Goal: Use online tool/utility: Utilize a website feature to perform a specific function

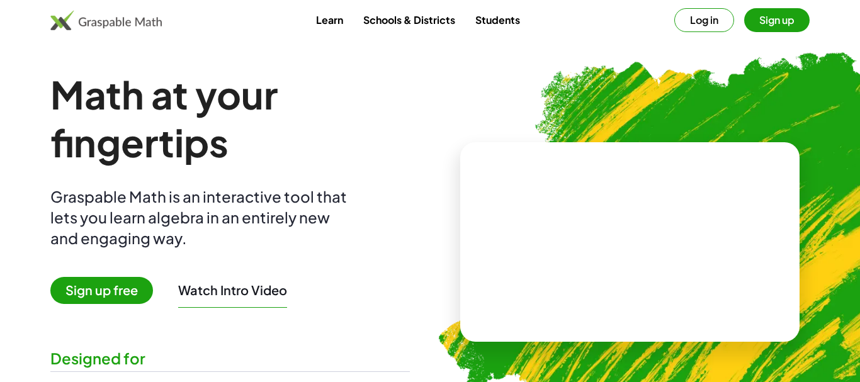
click at [363, 147] on h1 "Math at your fingertips" at bounding box center [229, 119] width 359 height 96
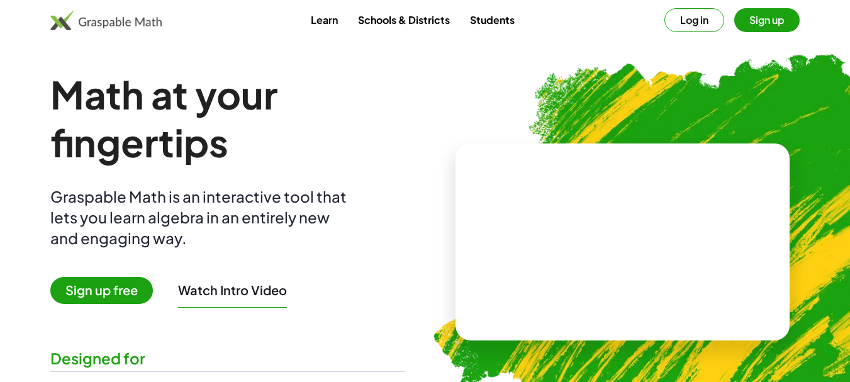
click at [767, 23] on button "Sign up" at bounding box center [767, 20] width 65 height 24
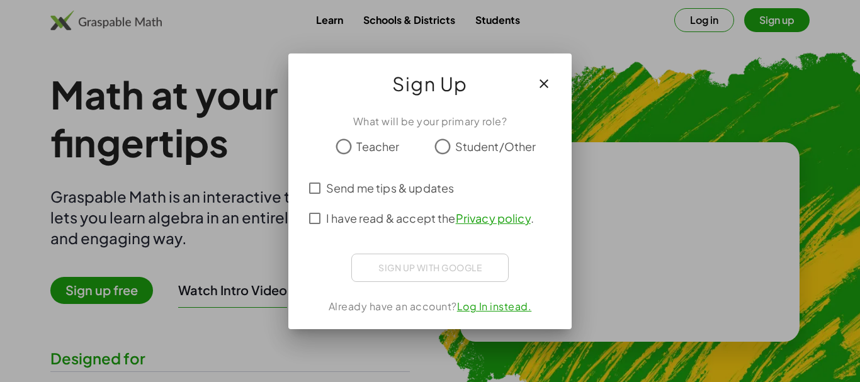
click at [379, 143] on span "Teacher" at bounding box center [377, 146] width 43 height 17
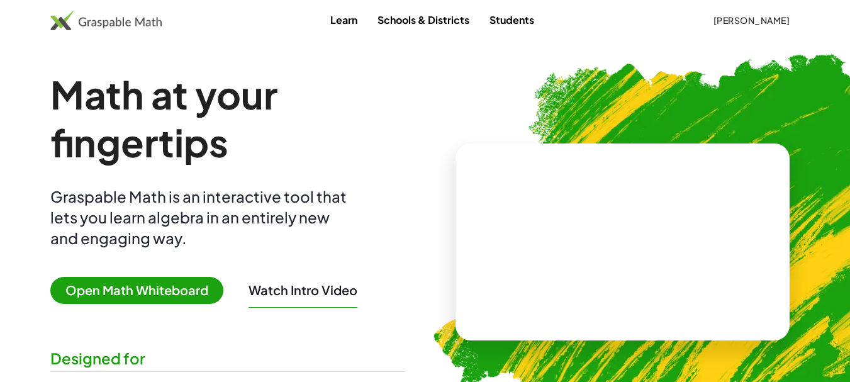
click at [175, 290] on span "Open Math Whiteboard" at bounding box center [136, 290] width 173 height 27
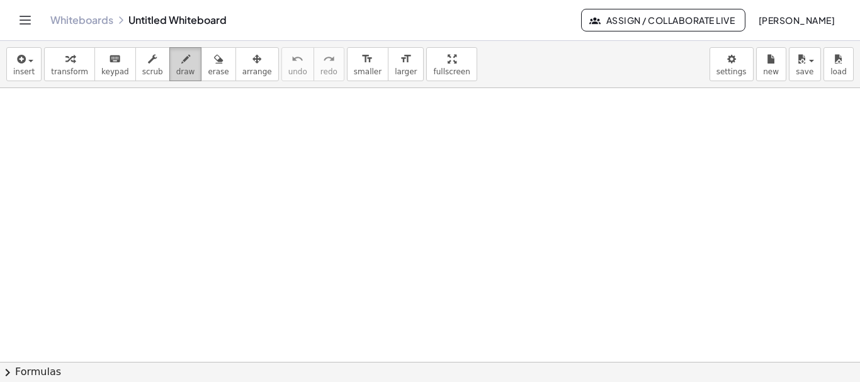
click at [176, 67] on span "draw" at bounding box center [185, 71] width 19 height 9
drag, startPoint x: 173, startPoint y: 184, endPoint x: 219, endPoint y: 185, distance: 46.0
drag, startPoint x: 204, startPoint y: 62, endPoint x: 198, endPoint y: 138, distance: 76.4
click at [214, 64] on icon "button" at bounding box center [218, 59] width 9 height 15
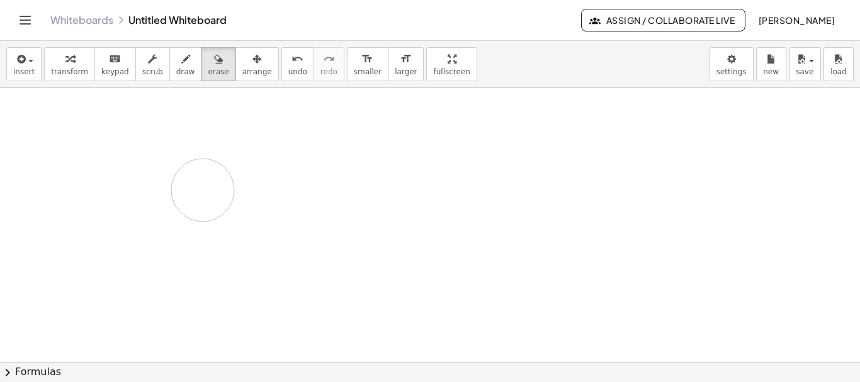
drag, startPoint x: 179, startPoint y: 156, endPoint x: 181, endPoint y: 96, distance: 59.8
drag, startPoint x: 175, startPoint y: 65, endPoint x: 176, endPoint y: 94, distance: 28.3
click at [175, 66] on button "draw" at bounding box center [185, 64] width 33 height 34
drag, startPoint x: 169, startPoint y: 149, endPoint x: 184, endPoint y: 174, distance: 29.9
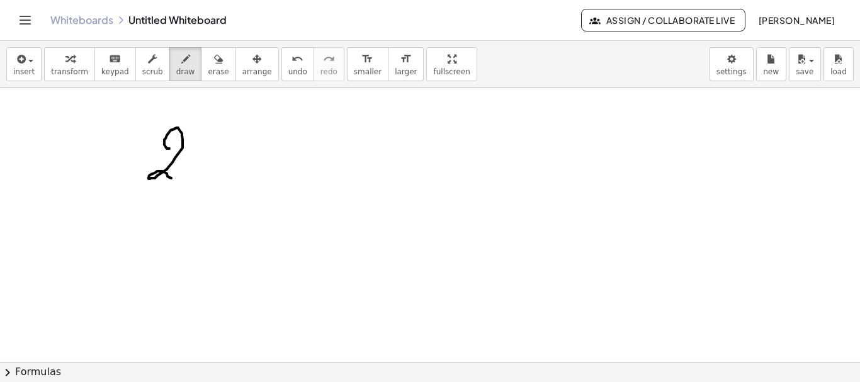
drag, startPoint x: 208, startPoint y: 132, endPoint x: 233, endPoint y: 170, distance: 45.4
drag, startPoint x: 233, startPoint y: 133, endPoint x: 202, endPoint y: 164, distance: 43.6
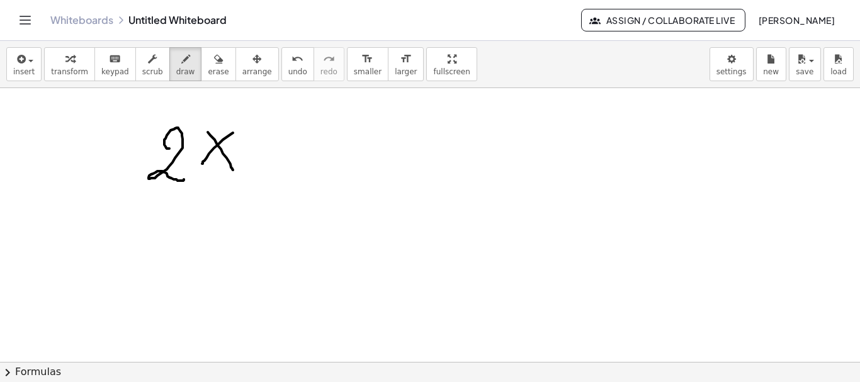
drag, startPoint x: 205, startPoint y: 73, endPoint x: 229, endPoint y: 93, distance: 31.8
click at [208, 74] on span "erase" at bounding box center [218, 71] width 21 height 9
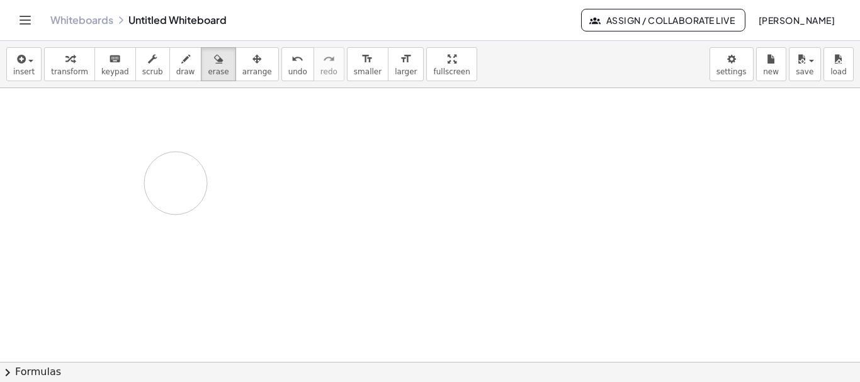
drag, startPoint x: 225, startPoint y: 145, endPoint x: 178, endPoint y: 184, distance: 61.3
click at [176, 72] on span "draw" at bounding box center [185, 71] width 19 height 9
drag, startPoint x: 154, startPoint y: 135, endPoint x: 189, endPoint y: 159, distance: 43.5
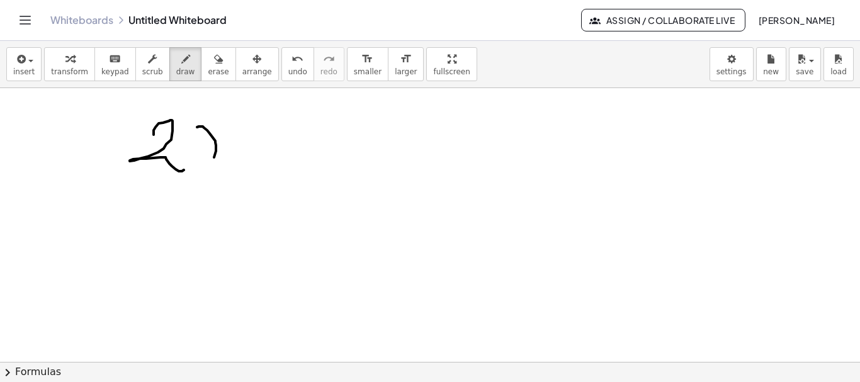
drag, startPoint x: 197, startPoint y: 127, endPoint x: 190, endPoint y: 164, distance: 37.2
drag, startPoint x: 245, startPoint y: 133, endPoint x: 246, endPoint y: 167, distance: 34.6
drag, startPoint x: 268, startPoint y: 149, endPoint x: 298, endPoint y: 148, distance: 30.2
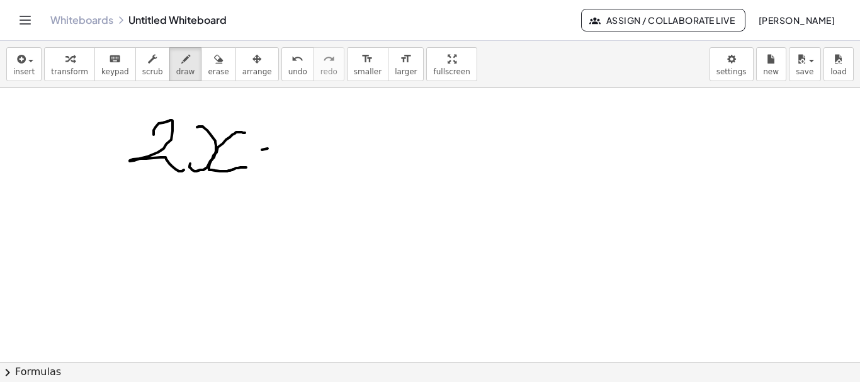
drag, startPoint x: 284, startPoint y: 133, endPoint x: 285, endPoint y: 163, distance: 30.2
drag, startPoint x: 317, startPoint y: 130, endPoint x: 316, endPoint y: 158, distance: 27.7
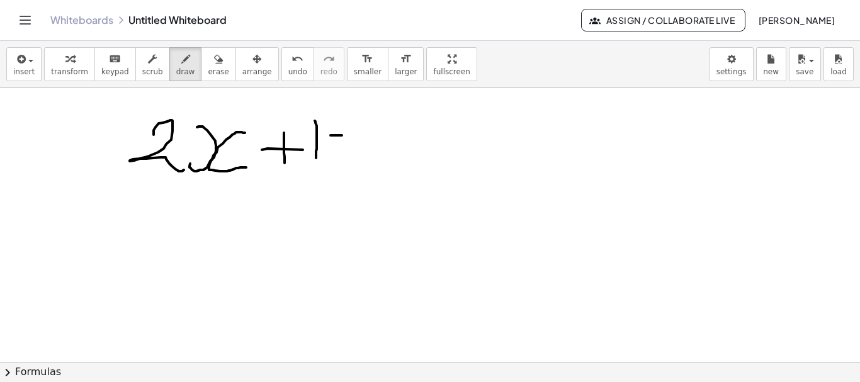
drag, startPoint x: 330, startPoint y: 135, endPoint x: 358, endPoint y: 135, distance: 27.1
drag, startPoint x: 325, startPoint y: 145, endPoint x: 358, endPoint y: 144, distance: 32.2
drag, startPoint x: 388, startPoint y: 121, endPoint x: 386, endPoint y: 163, distance: 42.2
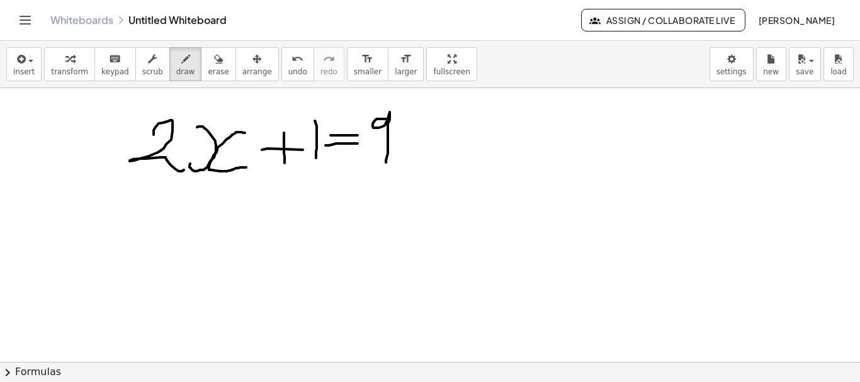
click at [211, 64] on button "erase" at bounding box center [218, 64] width 35 height 34
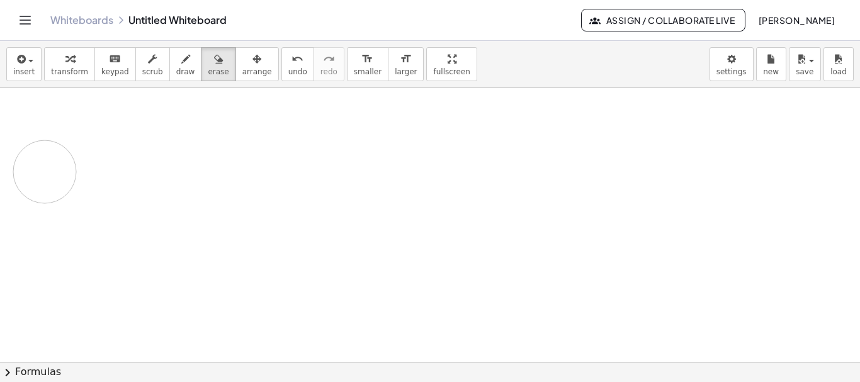
drag, startPoint x: 421, startPoint y: 132, endPoint x: 105, endPoint y: 137, distance: 316.0
click at [27, 70] on span "insert" at bounding box center [23, 71] width 21 height 9
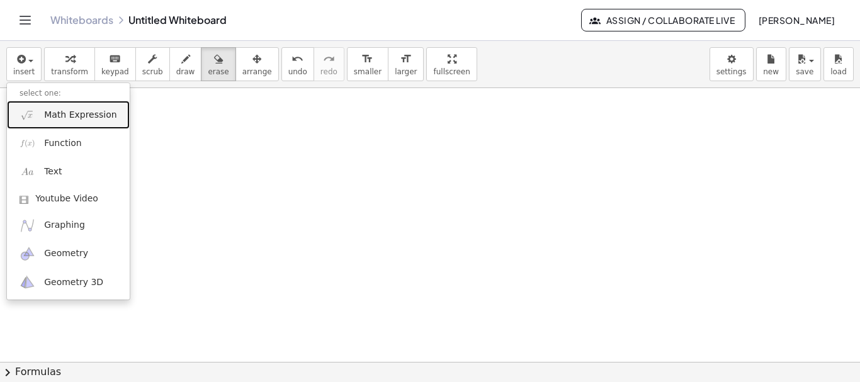
click at [77, 116] on span "Math Expression" at bounding box center [80, 115] width 72 height 13
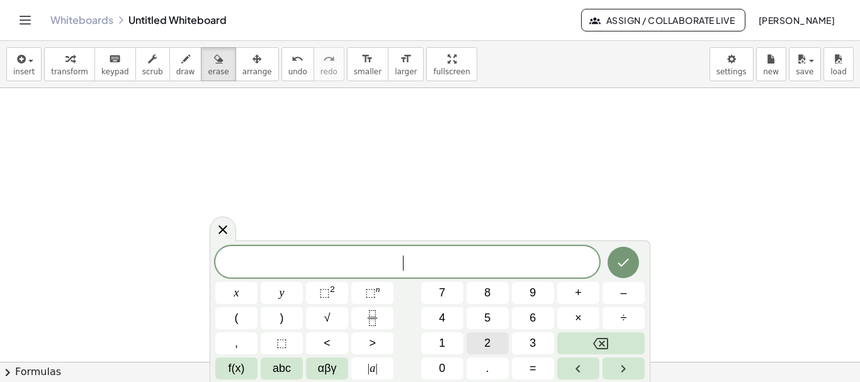
click at [491, 340] on button "2" at bounding box center [487, 343] width 42 height 22
click at [234, 290] on button "x" at bounding box center [236, 293] width 42 height 22
click at [584, 291] on button "+" at bounding box center [578, 293] width 42 height 22
click at [447, 337] on button "1" at bounding box center [442, 343] width 42 height 22
click at [534, 365] on span "=" at bounding box center [532, 368] width 7 height 17
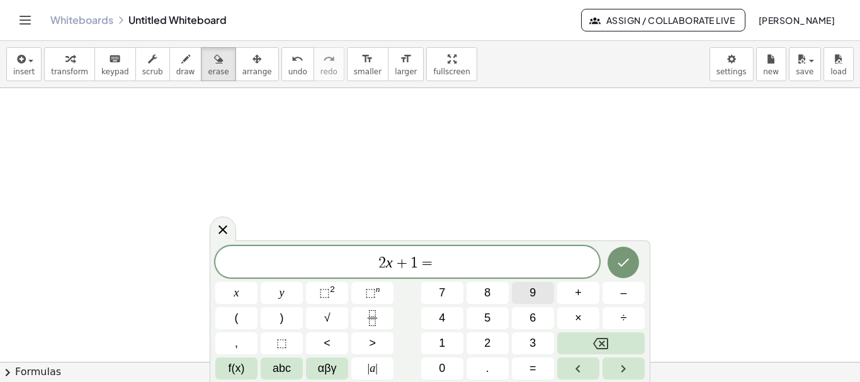
click at [533, 285] on span "9" at bounding box center [532, 293] width 6 height 17
click at [620, 258] on icon "Done" at bounding box center [623, 262] width 15 height 15
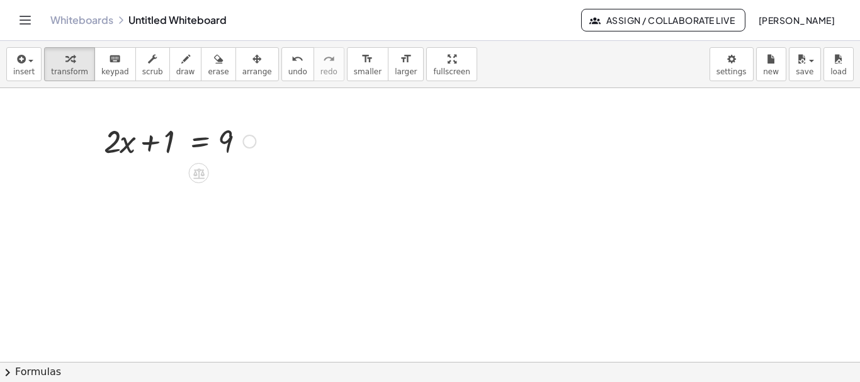
click at [166, 144] on div at bounding box center [180, 140] width 164 height 43
click at [199, 167] on icon at bounding box center [198, 173] width 13 height 13
click at [171, 172] on span "−" at bounding box center [174, 173] width 8 height 18
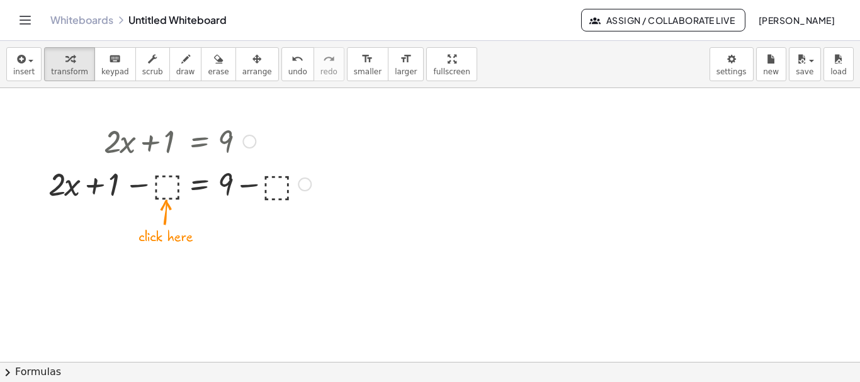
click at [166, 184] on div at bounding box center [179, 183] width 275 height 43
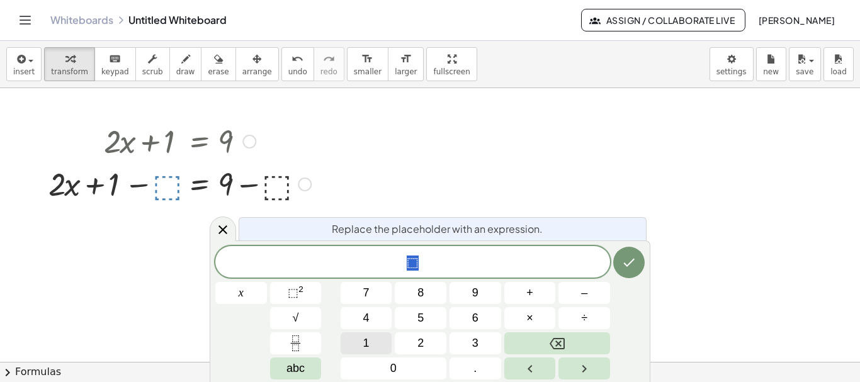
click at [368, 334] on button "1" at bounding box center [367, 343] width 52 height 22
click at [630, 259] on icon "Done" at bounding box center [628, 262] width 15 height 15
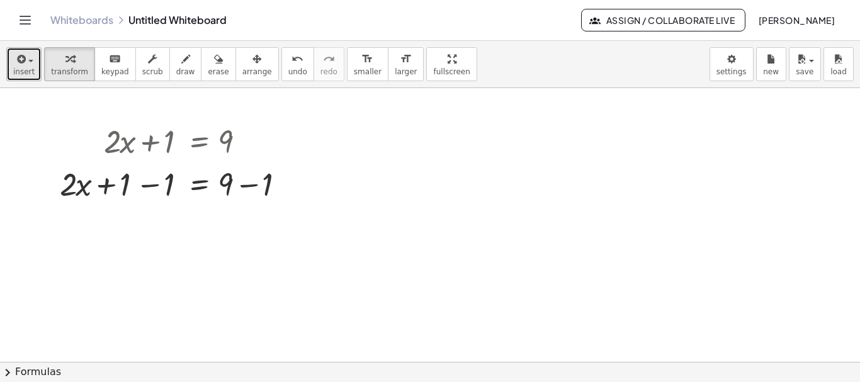
click at [21, 59] on icon "button" at bounding box center [19, 59] width 11 height 15
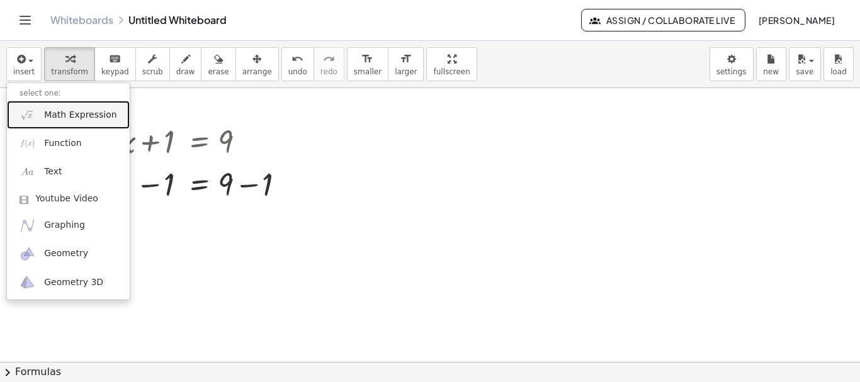
click at [74, 115] on span "Math Expression" at bounding box center [80, 115] width 72 height 13
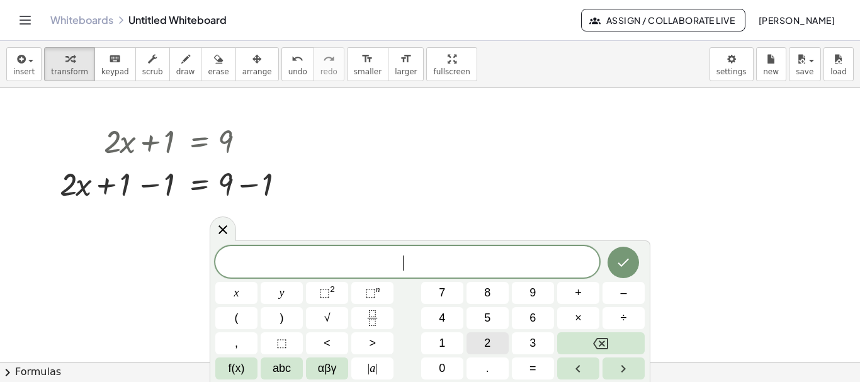
click at [487, 338] on span "2" at bounding box center [487, 343] width 6 height 17
click at [241, 292] on button "x" at bounding box center [236, 293] width 42 height 22
click at [532, 366] on span "=" at bounding box center [532, 368] width 7 height 17
click at [491, 290] on button "8" at bounding box center [487, 293] width 42 height 22
click at [628, 259] on icon "Done" at bounding box center [623, 262] width 15 height 15
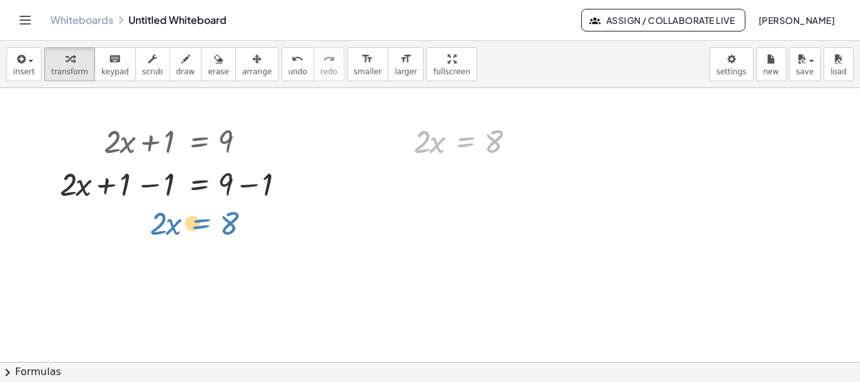
drag, startPoint x: 429, startPoint y: 152, endPoint x: 214, endPoint y: 219, distance: 224.8
drag, startPoint x: 471, startPoint y: 139, endPoint x: 210, endPoint y: 217, distance: 272.6
click at [461, 138] on div at bounding box center [467, 140] width 121 height 43
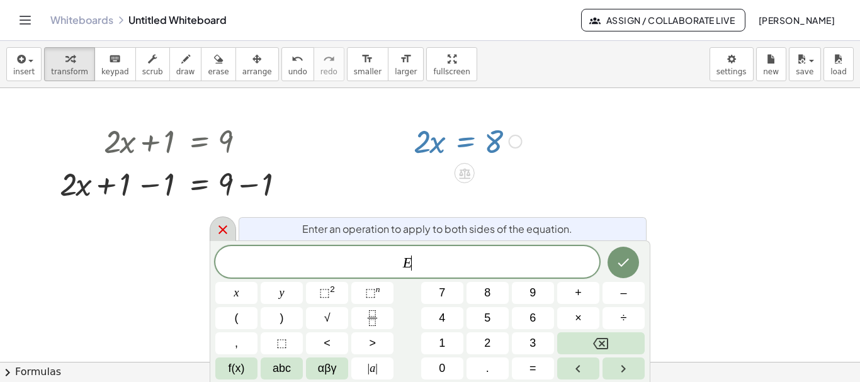
click at [232, 225] on div at bounding box center [223, 229] width 26 height 25
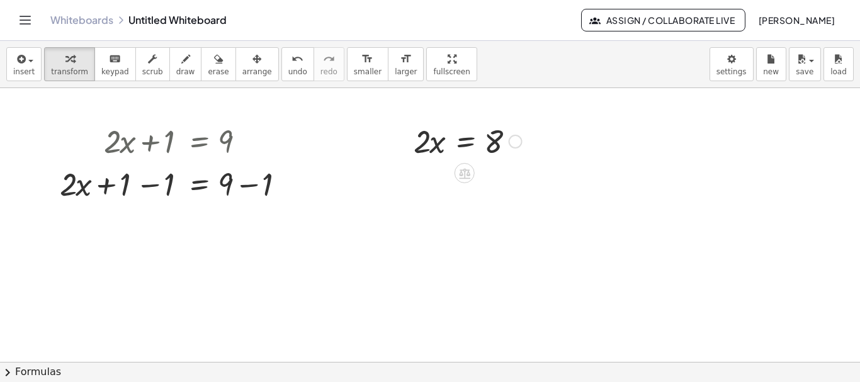
click at [517, 137] on div at bounding box center [516, 142] width 14 height 14
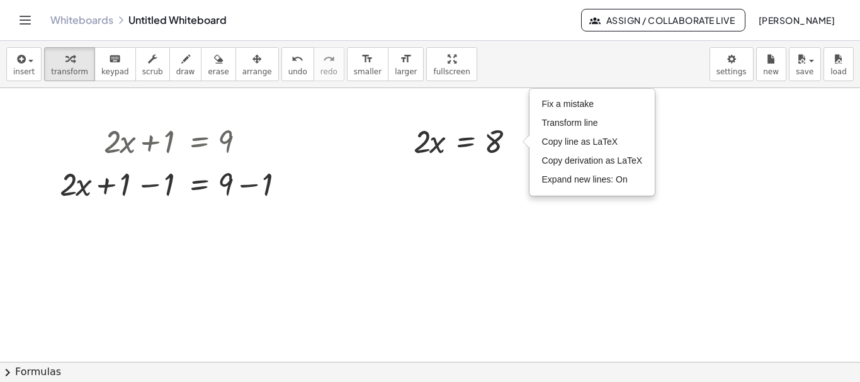
drag, startPoint x: 453, startPoint y: 167, endPoint x: 363, endPoint y: 212, distance: 100.2
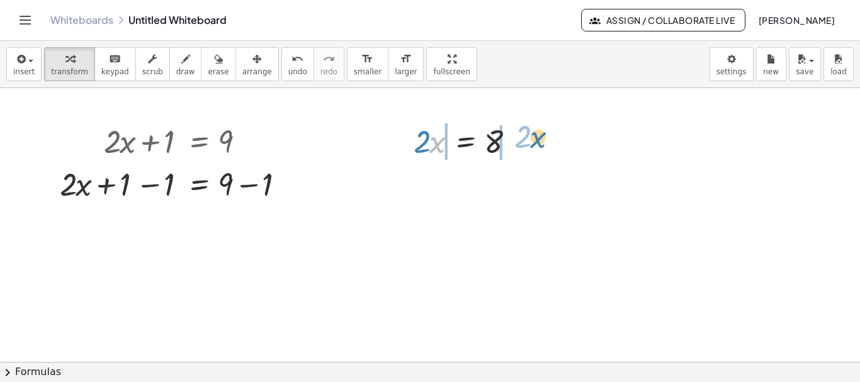
drag, startPoint x: 436, startPoint y: 143, endPoint x: 536, endPoint y: 136, distance: 99.7
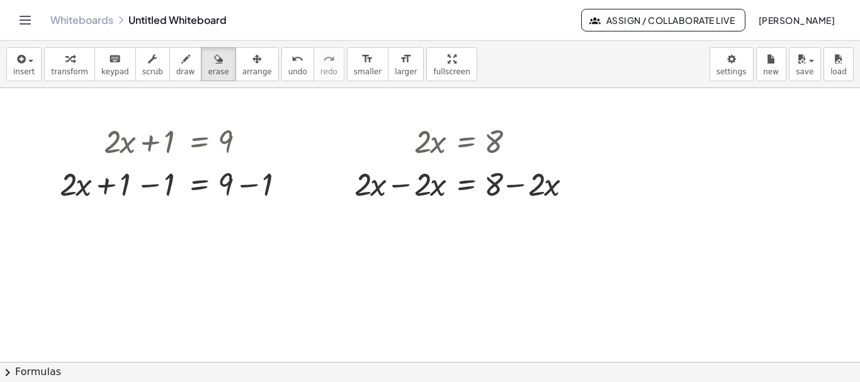
drag, startPoint x: 198, startPoint y: 67, endPoint x: 230, endPoint y: 93, distance: 40.8
click at [208, 67] on span "erase" at bounding box center [218, 71] width 21 height 9
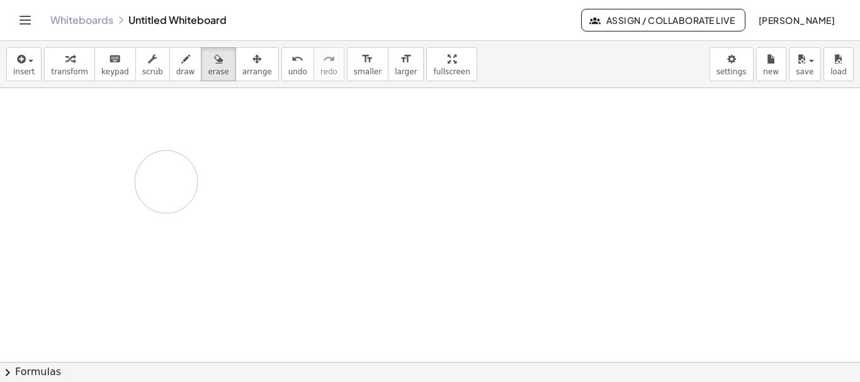
drag, startPoint x: 300, startPoint y: 199, endPoint x: 172, endPoint y: 170, distance: 131.0
drag, startPoint x: 30, startPoint y: 125, endPoint x: 558, endPoint y: 178, distance: 531.4
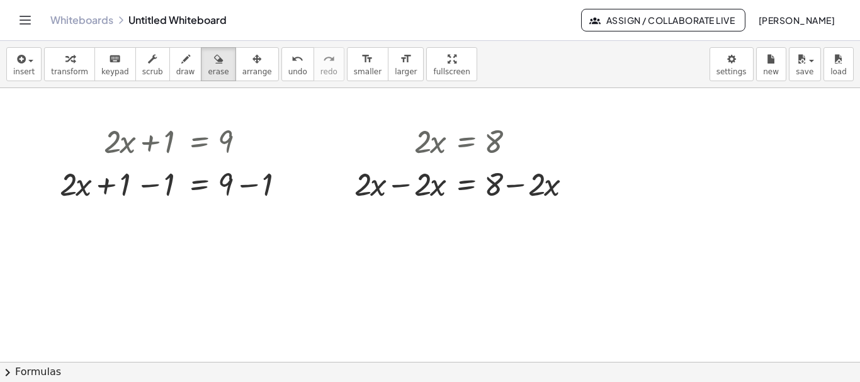
drag, startPoint x: 437, startPoint y: 195, endPoint x: 359, endPoint y: 213, distance: 80.2
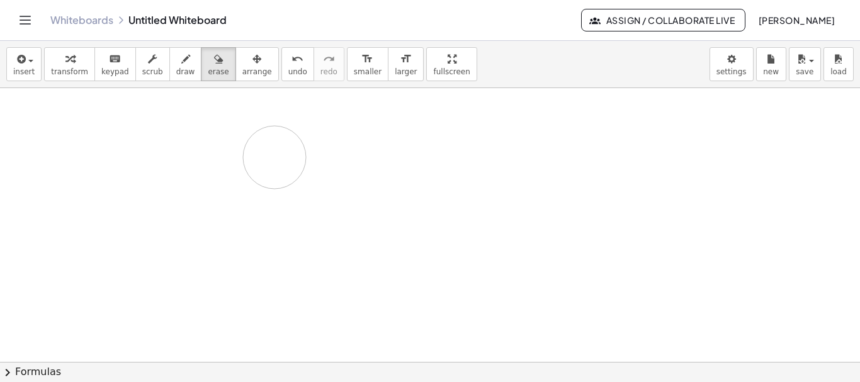
drag, startPoint x: 364, startPoint y: 183, endPoint x: 274, endPoint y: 157, distance: 93.6
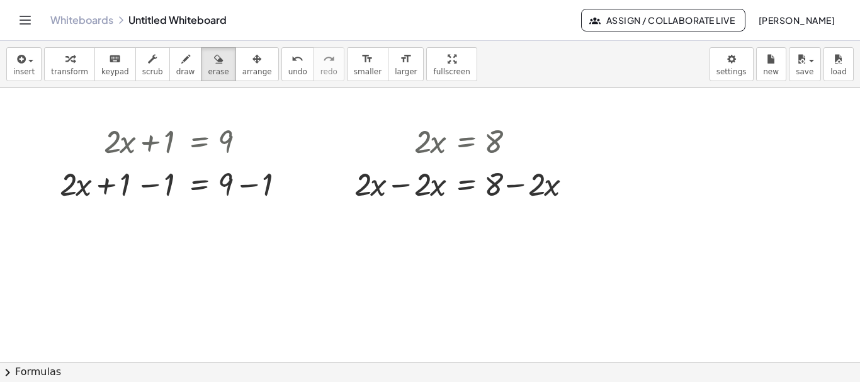
click at [26, 62] on span "button" at bounding box center [27, 60] width 3 height 9
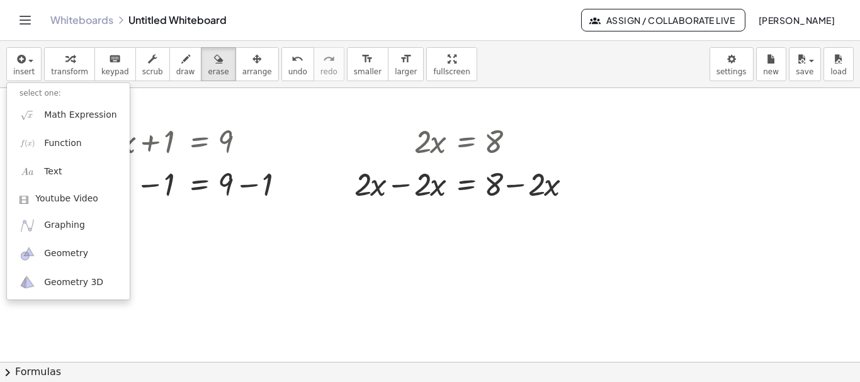
click at [499, 57] on div "insert select one: Math Expression Function Text Youtube Video Graphing Geometr…" at bounding box center [430, 64] width 860 height 47
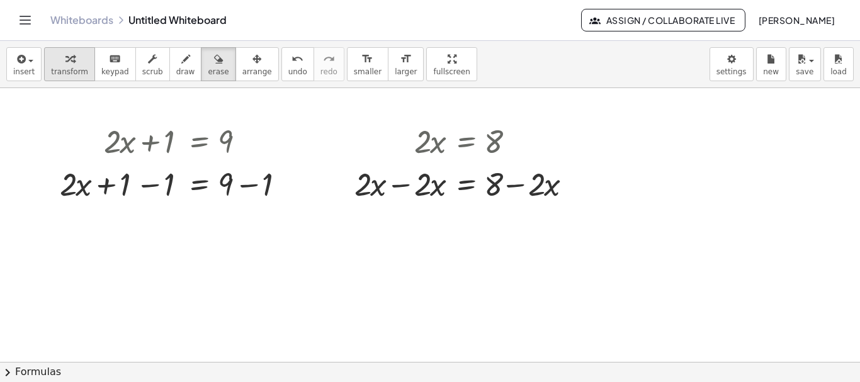
click at [45, 72] on button "transform" at bounding box center [69, 64] width 51 height 34
click at [110, 63] on icon "keyboard" at bounding box center [115, 59] width 12 height 15
click at [296, 184] on div at bounding box center [290, 185] width 14 height 14
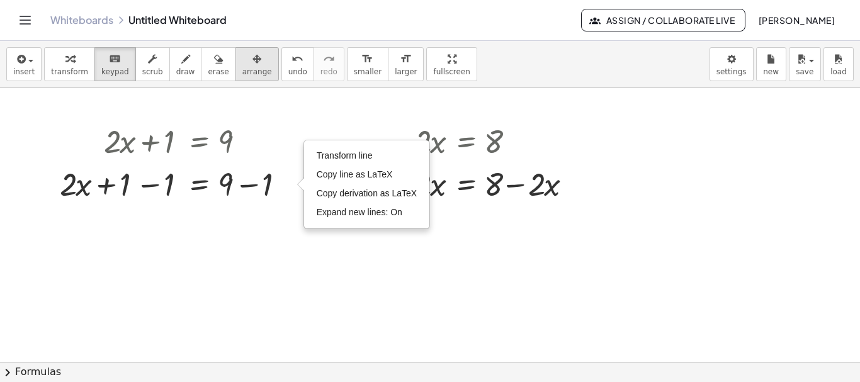
click at [247, 66] on button "arrange" at bounding box center [256, 64] width 43 height 34
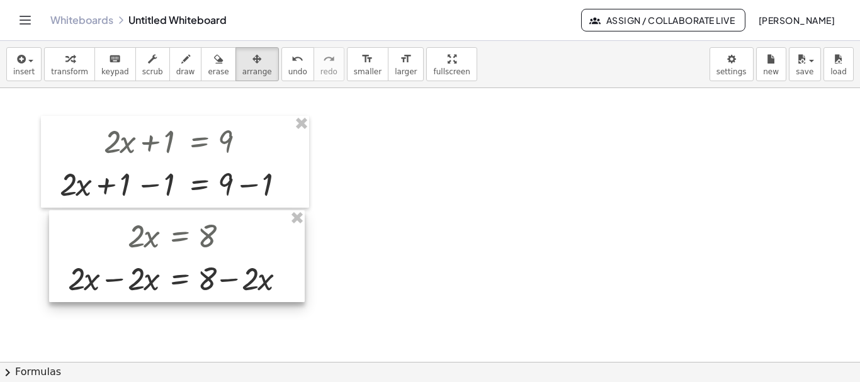
drag, startPoint x: 465, startPoint y: 164, endPoint x: 188, endPoint y: 257, distance: 292.8
click at [188, 257] on div at bounding box center [177, 256] width 256 height 92
drag, startPoint x: 301, startPoint y: 219, endPoint x: 309, endPoint y: 174, distance: 46.1
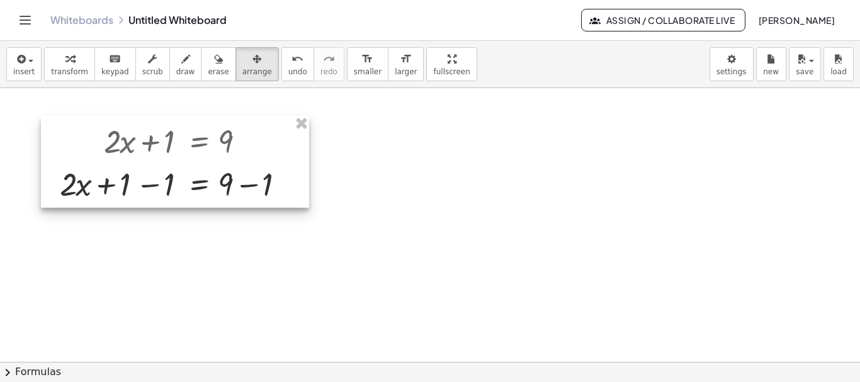
drag, startPoint x: 295, startPoint y: 120, endPoint x: 303, endPoint y: 145, distance: 27.1
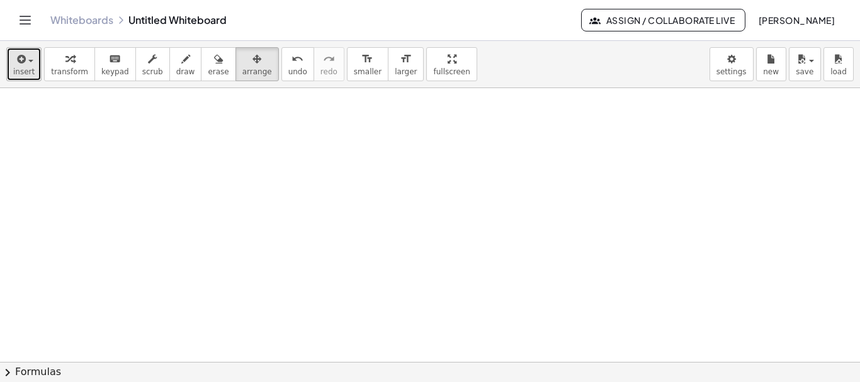
click at [18, 58] on icon "button" at bounding box center [19, 59] width 11 height 15
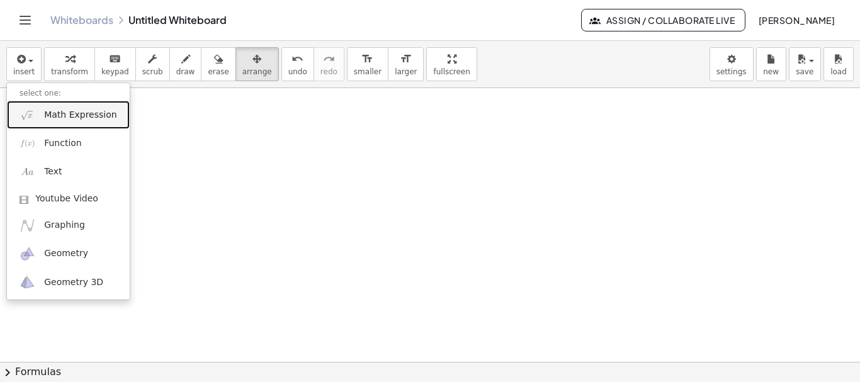
click at [65, 120] on span "Math Expression" at bounding box center [80, 115] width 72 height 13
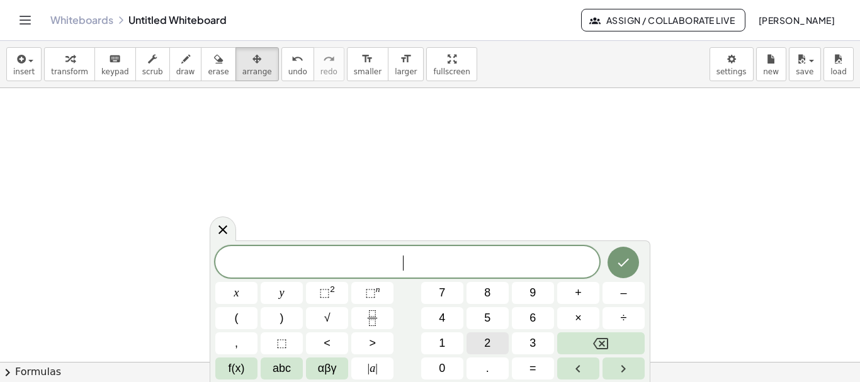
click at [493, 342] on button "2" at bounding box center [487, 343] width 42 height 22
click at [239, 293] on span "x" at bounding box center [236, 293] width 5 height 17
click at [616, 297] on button "–" at bounding box center [623, 293] width 42 height 22
click at [440, 339] on span "1" at bounding box center [442, 343] width 6 height 17
click at [574, 296] on button "+" at bounding box center [578, 293] width 42 height 22
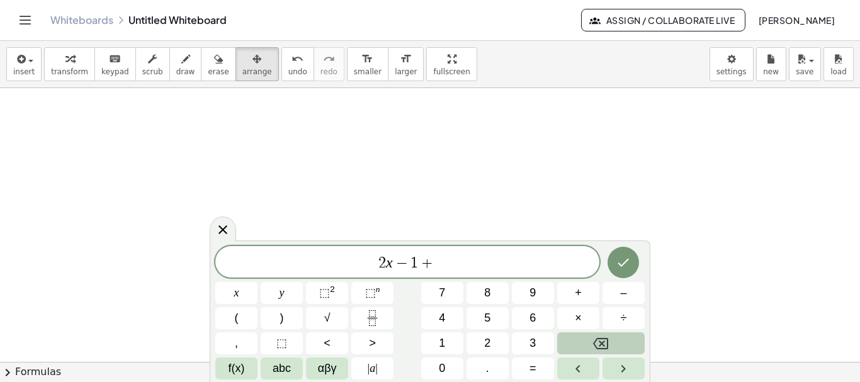
click at [596, 336] on icon "Backspace" at bounding box center [600, 343] width 15 height 15
click at [537, 364] on button "=" at bounding box center [533, 369] width 42 height 22
click at [531, 291] on span "9" at bounding box center [532, 293] width 6 height 17
click at [633, 269] on button "Done" at bounding box center [622, 262] width 31 height 31
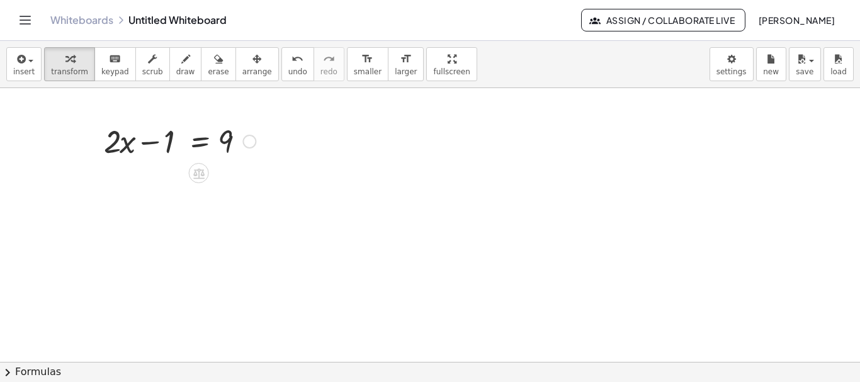
click at [245, 140] on div at bounding box center [249, 142] width 14 height 14
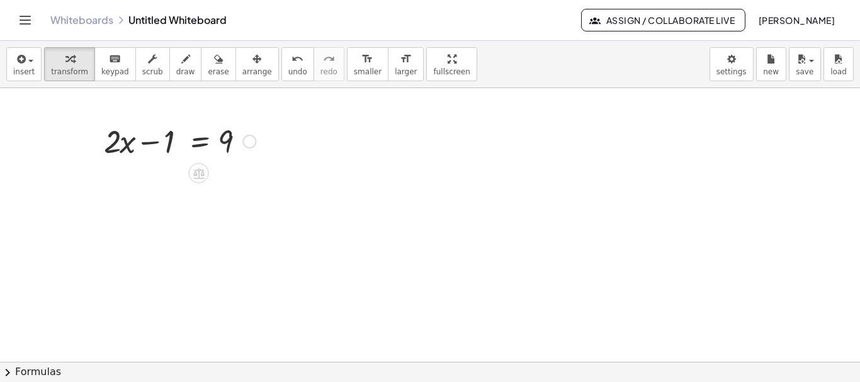
click at [197, 170] on icon at bounding box center [198, 173] width 11 height 11
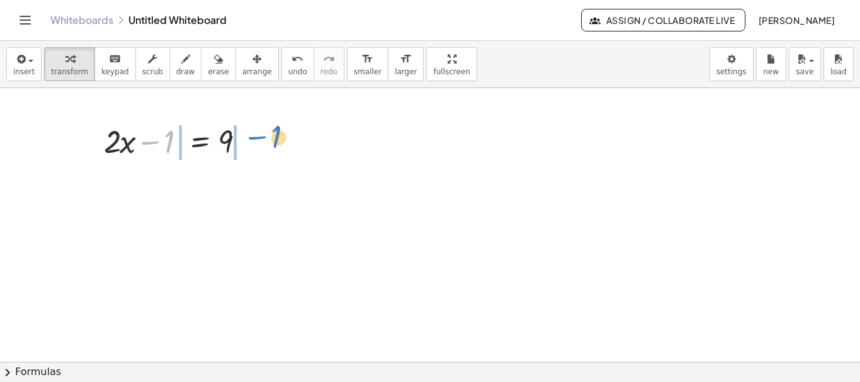
drag, startPoint x: 166, startPoint y: 144, endPoint x: 273, endPoint y: 139, distance: 107.1
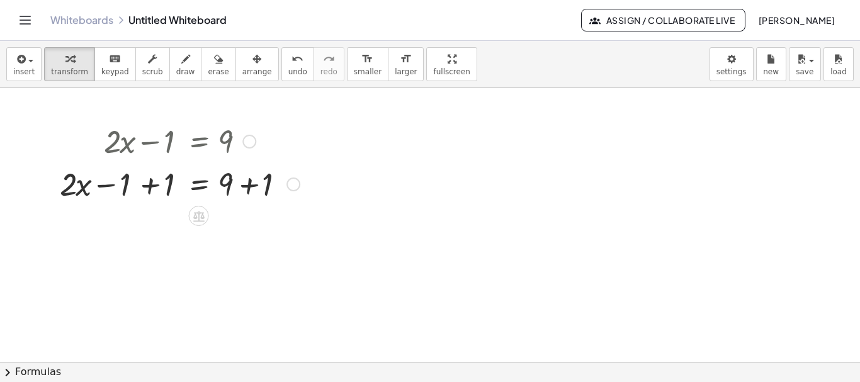
click at [150, 186] on div at bounding box center [180, 183] width 252 height 43
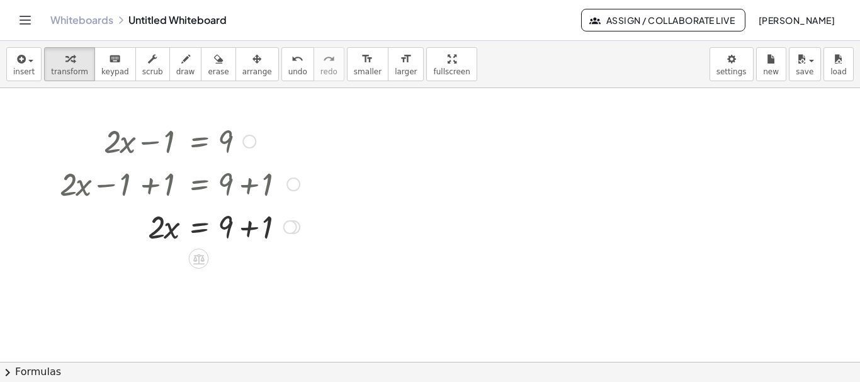
click at [251, 224] on div at bounding box center [180, 226] width 252 height 43
click at [168, 274] on div at bounding box center [180, 268] width 252 height 43
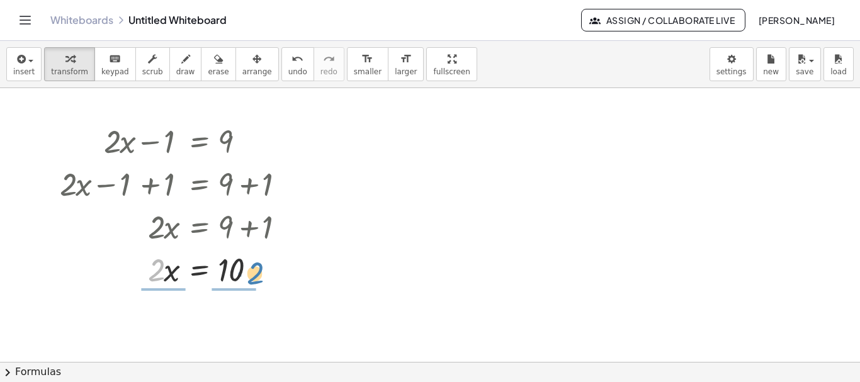
drag, startPoint x: 159, startPoint y: 269, endPoint x: 262, endPoint y: 281, distance: 103.9
click at [262, 281] on div at bounding box center [180, 268] width 252 height 43
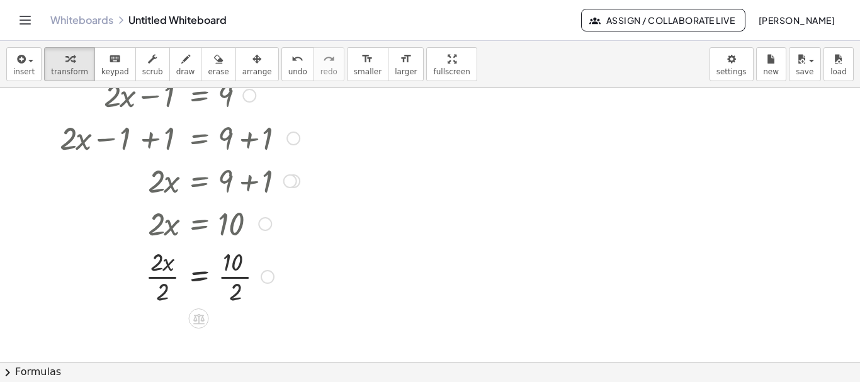
scroll to position [42, 0]
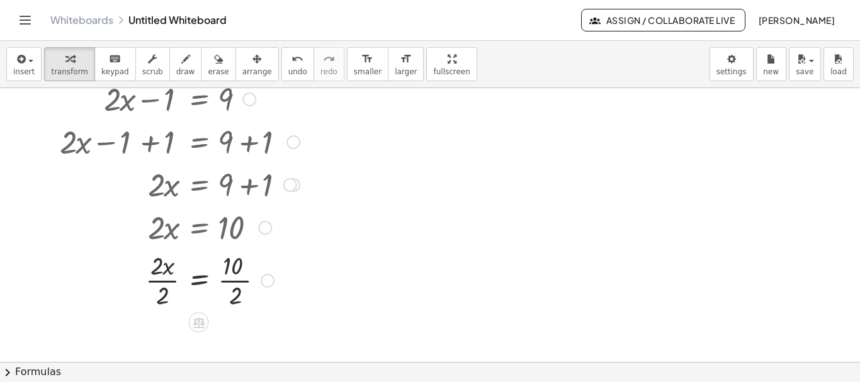
click at [166, 276] on div at bounding box center [180, 279] width 252 height 63
click at [235, 282] on div at bounding box center [180, 279] width 252 height 63
click at [227, 180] on div at bounding box center [194, 183] width 281 height 43
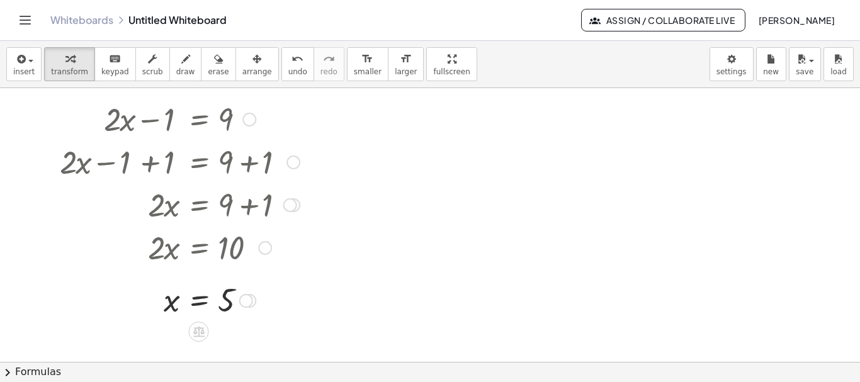
scroll to position [0, 0]
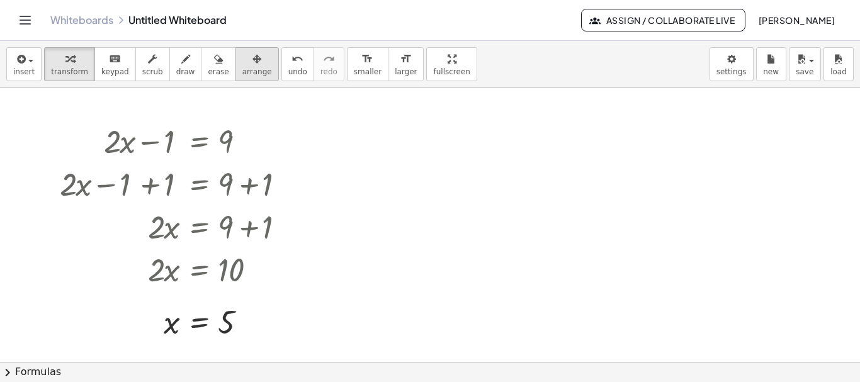
click at [252, 65] on icon "button" at bounding box center [256, 59] width 9 height 15
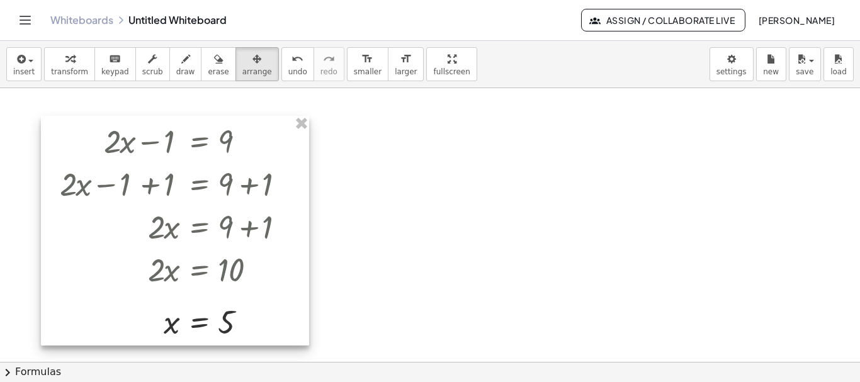
click at [223, 209] on div at bounding box center [175, 231] width 268 height 230
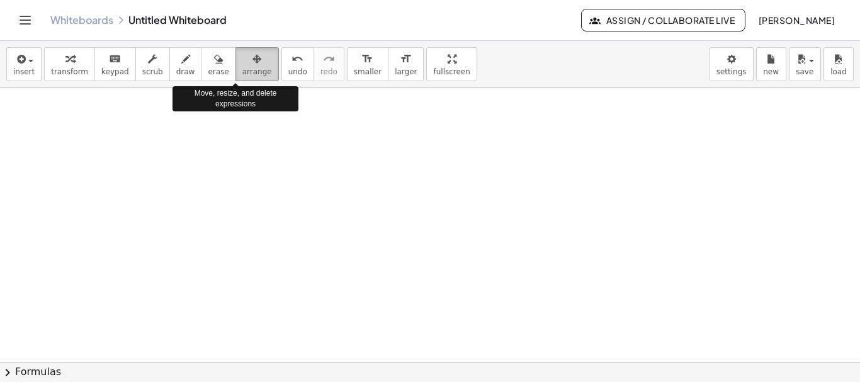
click at [252, 58] on icon "button" at bounding box center [256, 59] width 9 height 15
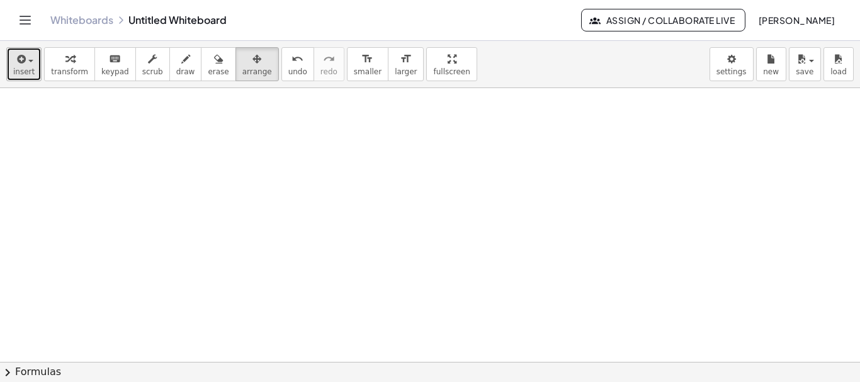
click at [20, 60] on icon "button" at bounding box center [19, 59] width 11 height 15
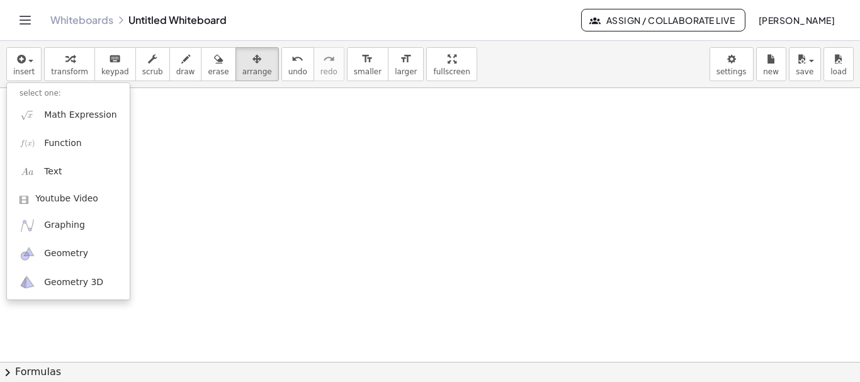
click at [492, 60] on div "insert select one: Math Expression Function Text Youtube Video Graphing Geometr…" at bounding box center [430, 64] width 860 height 47
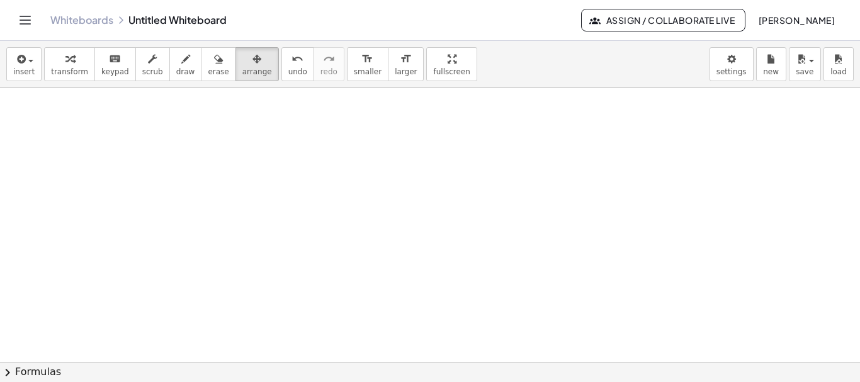
click at [634, 14] on span "Assign / Collaborate Live" at bounding box center [663, 19] width 143 height 11
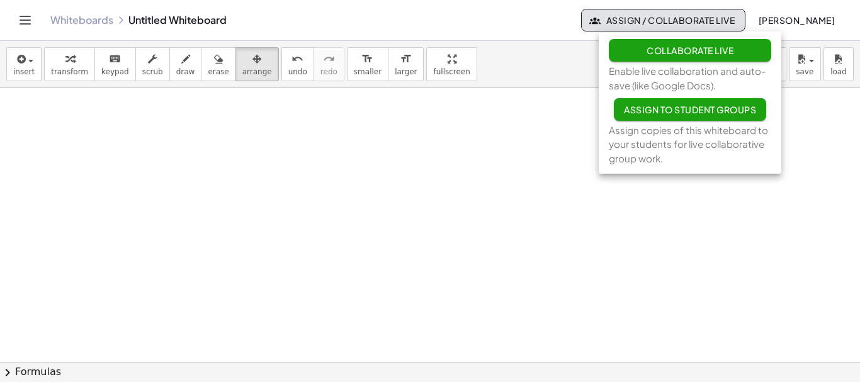
click at [521, 21] on div "Whiteboards Untitled Whiteboard" at bounding box center [315, 20] width 531 height 13
